Goal: Information Seeking & Learning: Learn about a topic

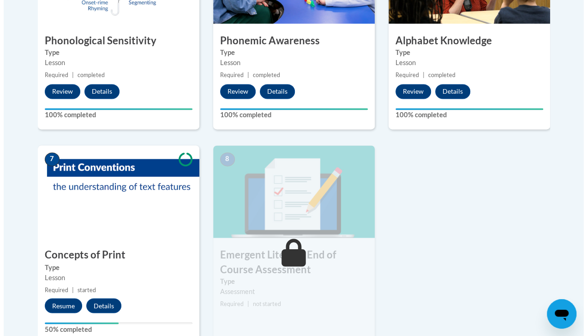
scroll to position [614, 0]
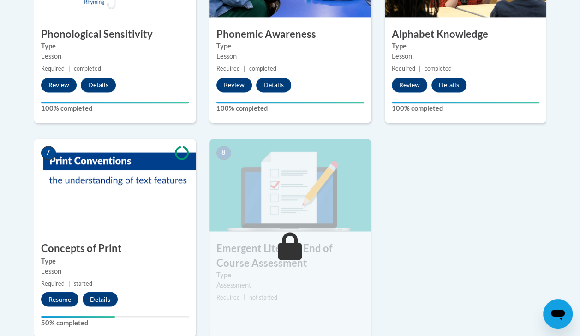
click at [66, 292] on button "Resume" at bounding box center [59, 299] width 37 height 15
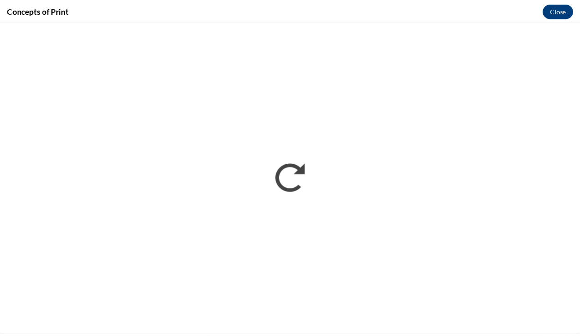
scroll to position [0, 0]
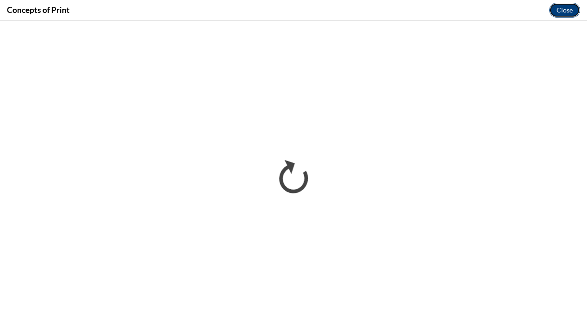
click at [568, 13] on button "Close" at bounding box center [564, 10] width 31 height 15
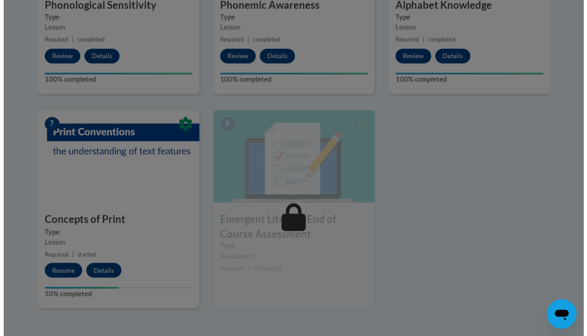
scroll to position [643, 0]
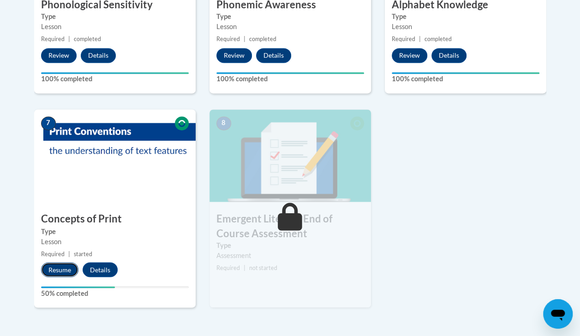
click at [57, 270] on button "Resume" at bounding box center [59, 269] width 37 height 15
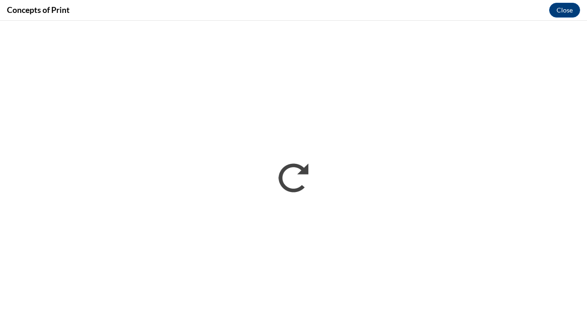
scroll to position [0, 0]
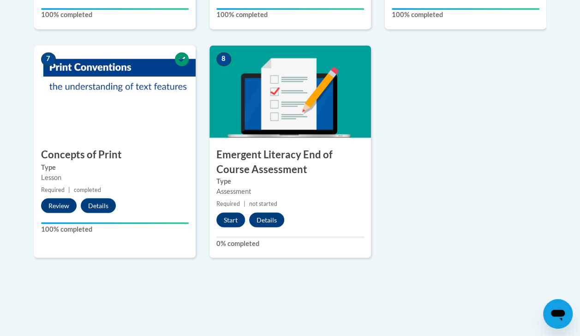
scroll to position [707, 0]
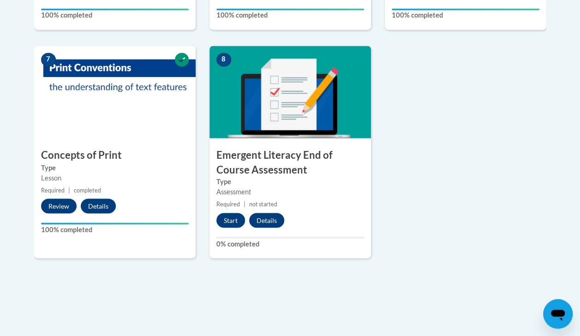
click at [299, 217] on div "8 Emergent Literacy End of Course Assessment Type Assessment Required | not sta…" at bounding box center [289, 152] width 161 height 212
click at [266, 220] on button "Details" at bounding box center [266, 220] width 35 height 15
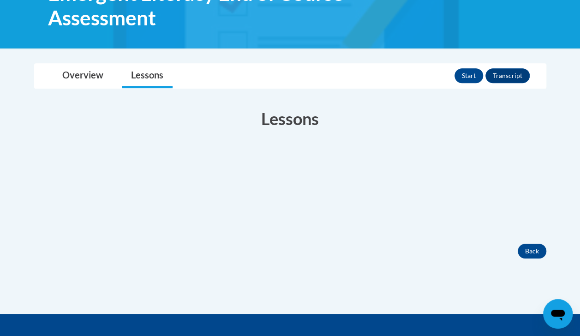
scroll to position [168, 0]
click at [514, 75] on button "Transcript" at bounding box center [507, 75] width 44 height 15
